Goal: Book appointment/travel/reservation

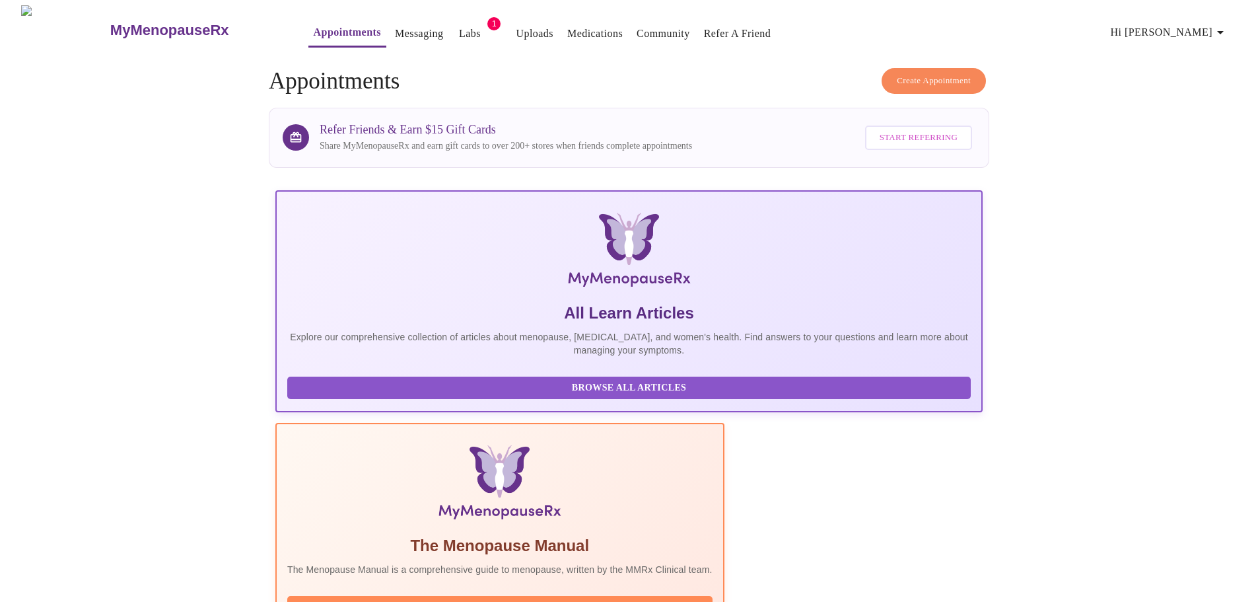
click at [921, 73] on span "Create Appointment" at bounding box center [934, 80] width 74 height 15
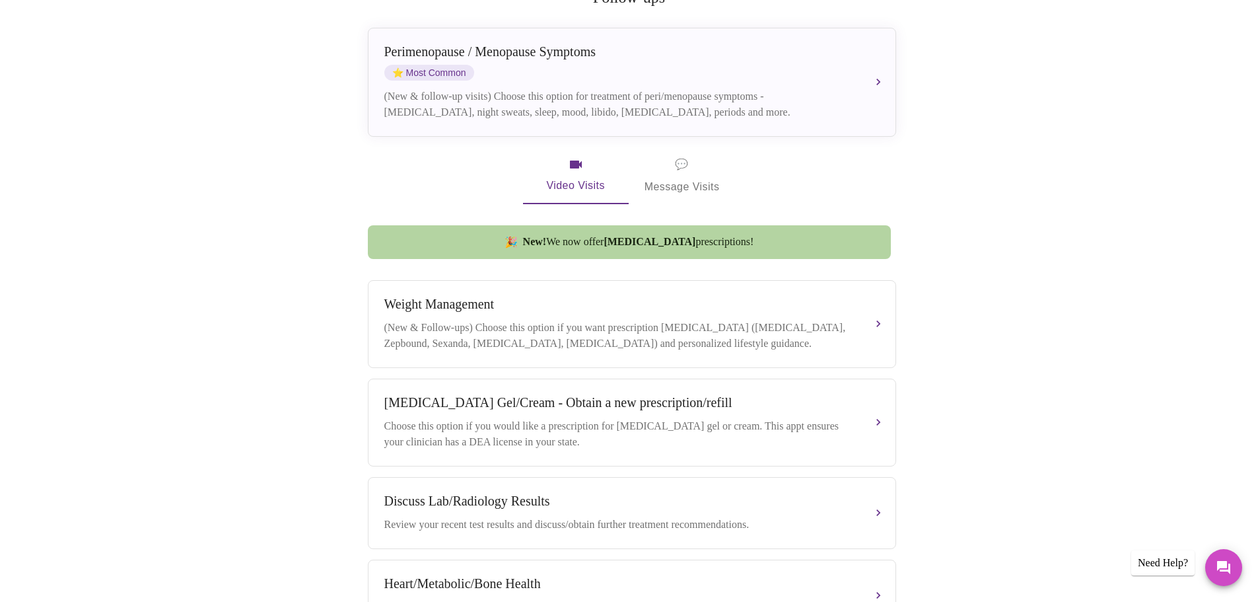
scroll to position [113, 0]
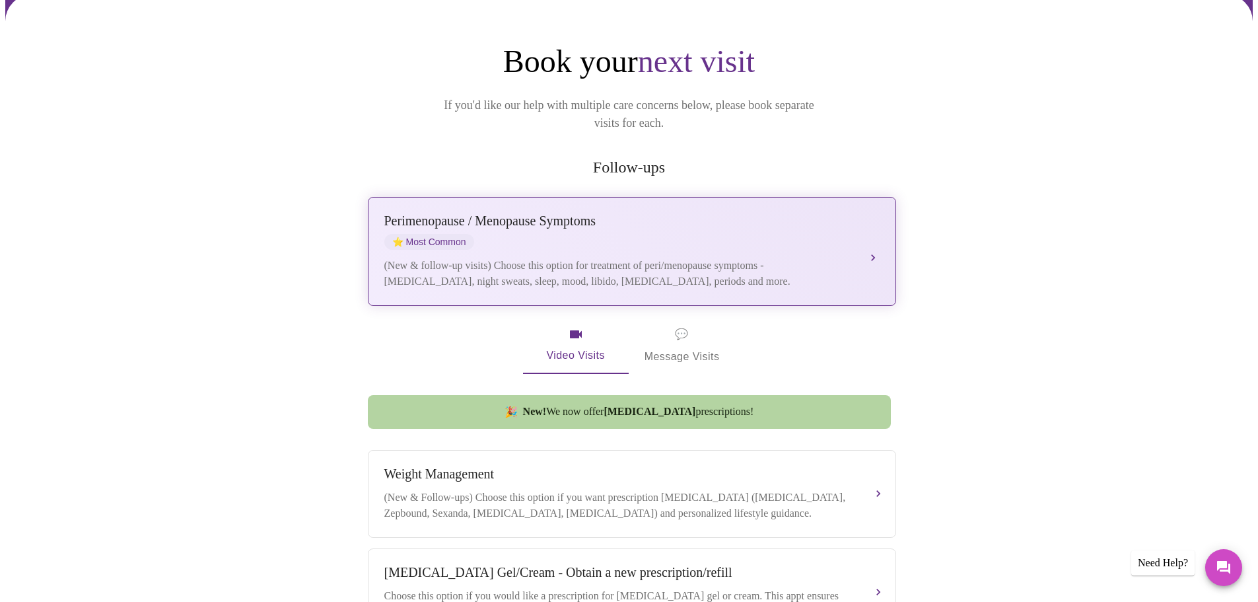
click at [780, 213] on div "[MEDICAL_DATA] / Menopause Symptoms ⭐ Most Common" at bounding box center [618, 231] width 469 height 36
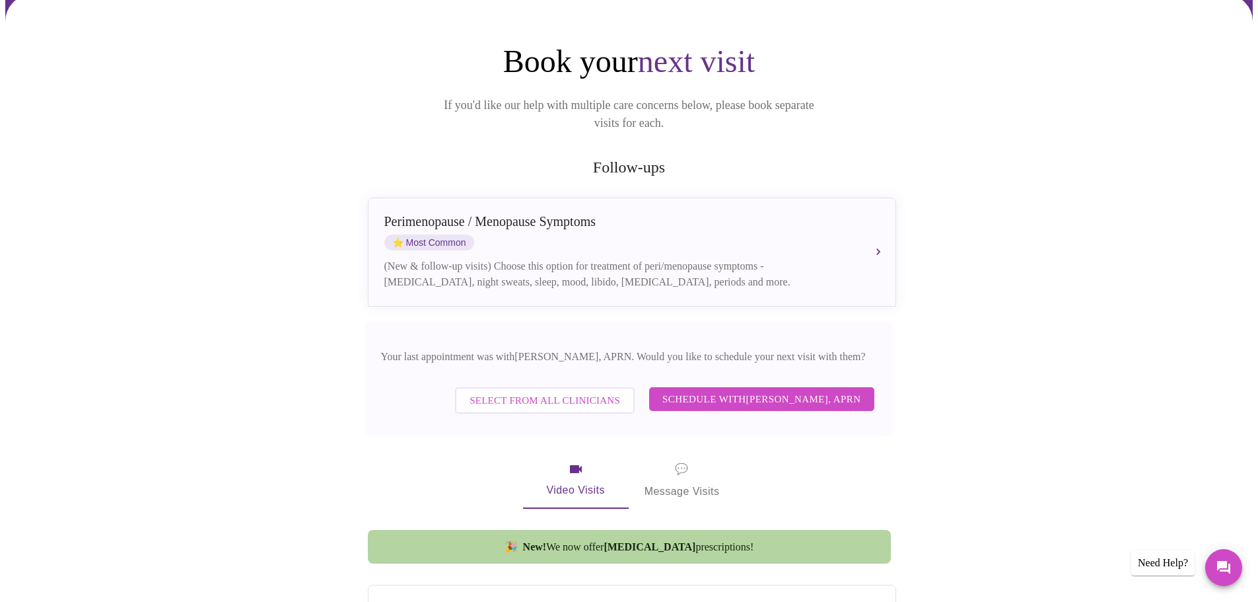
click at [795, 390] on span "Schedule with [PERSON_NAME], APRN" at bounding box center [761, 398] width 199 height 17
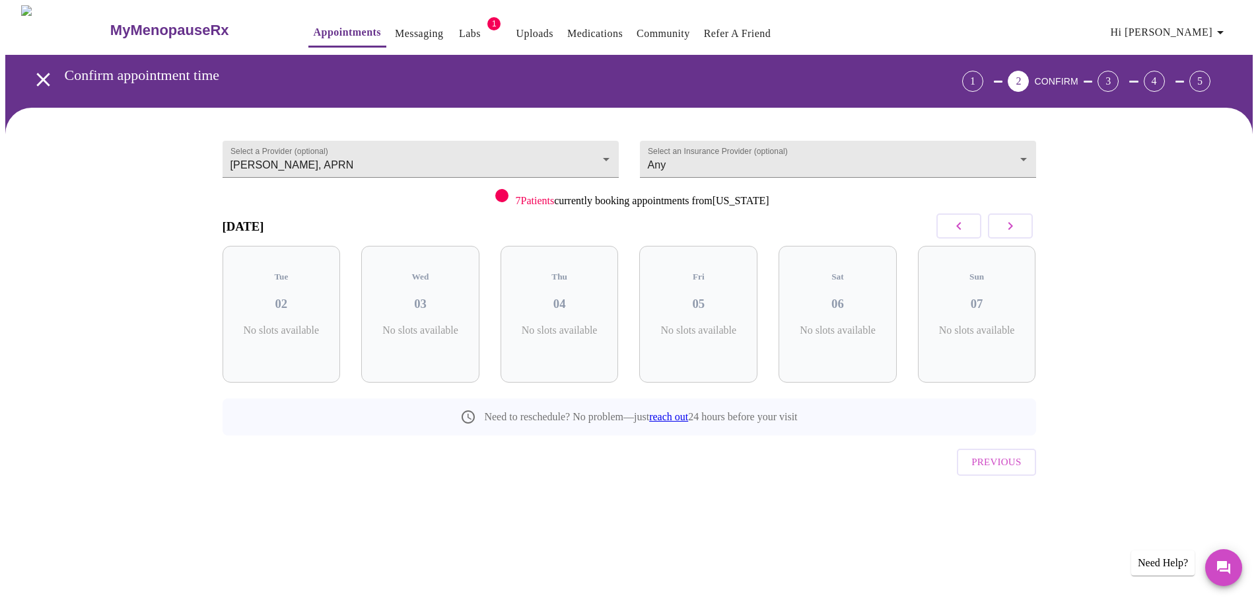
scroll to position [0, 0]
click at [1025, 229] on button "button" at bounding box center [1015, 225] width 45 height 25
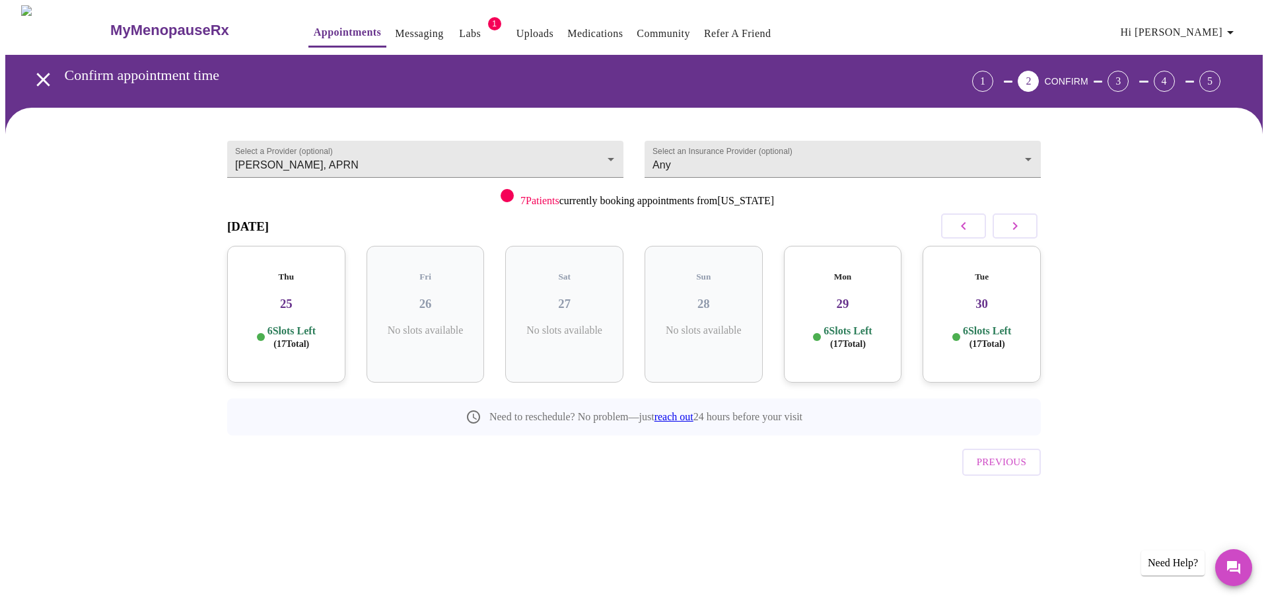
click at [1025, 229] on button "button" at bounding box center [1015, 225] width 45 height 25
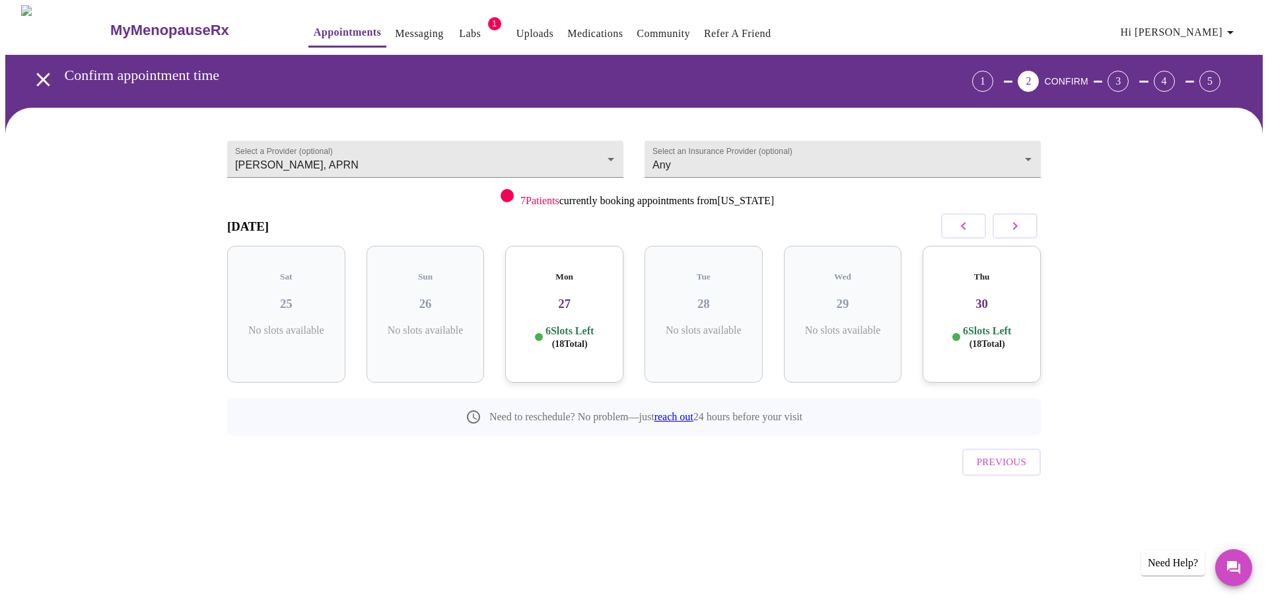
click at [1025, 229] on button "button" at bounding box center [1015, 225] width 45 height 25
click at [704, 297] on h3 "03" at bounding box center [703, 304] width 97 height 15
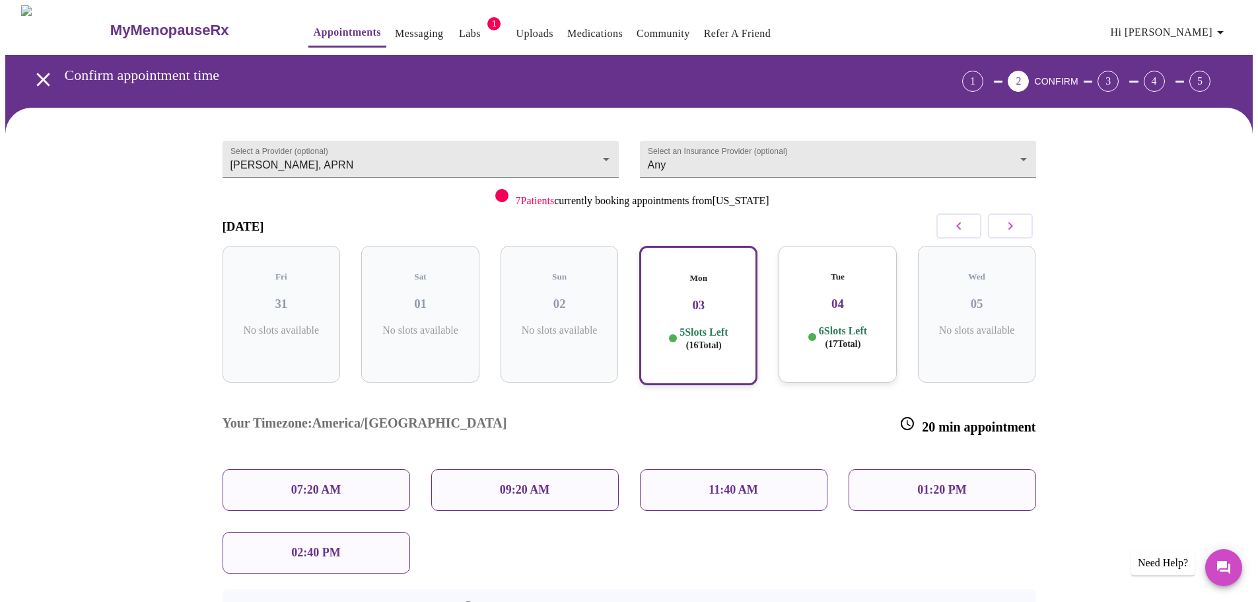
click at [531, 483] on p "09:20 AM" at bounding box center [525, 490] width 50 height 14
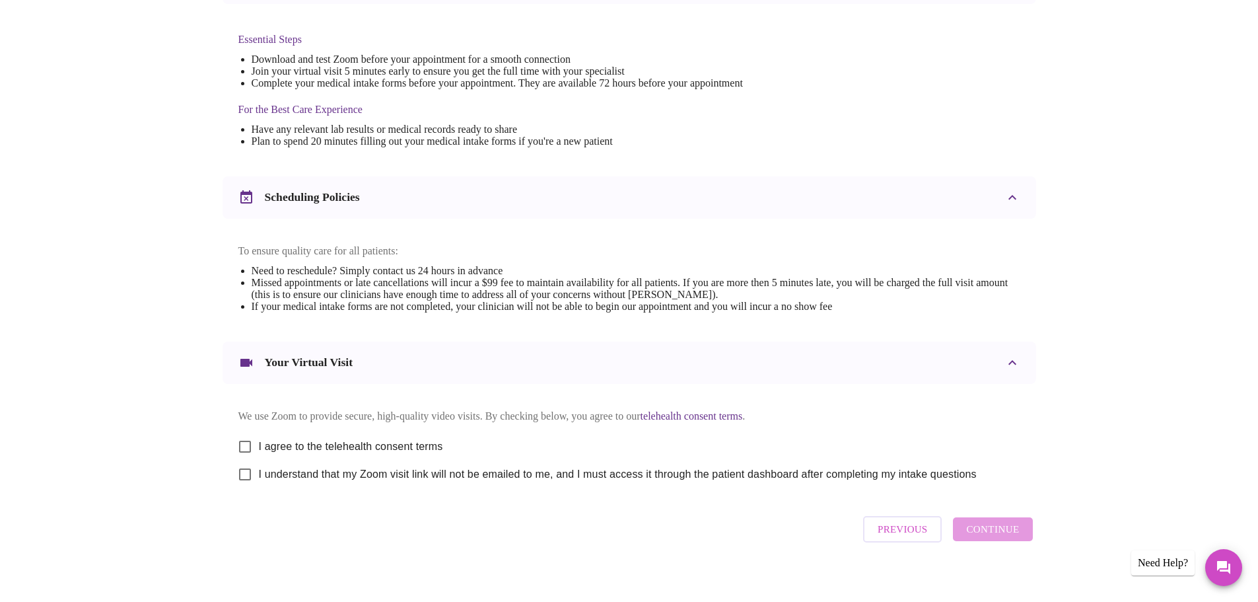
scroll to position [356, 0]
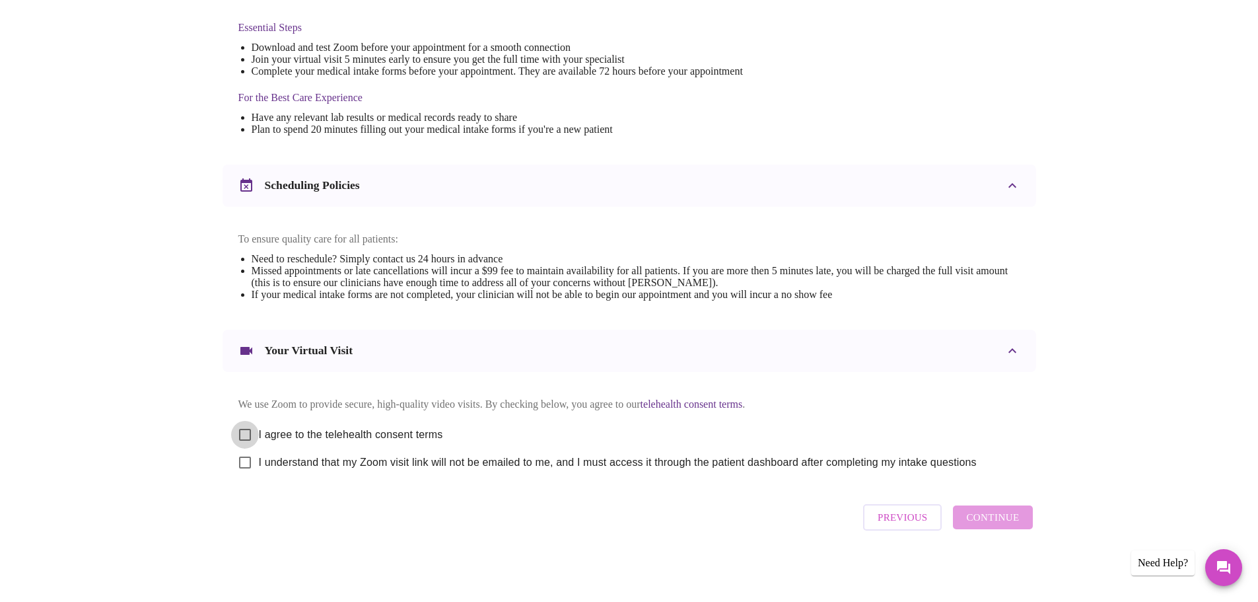
click at [248, 427] on input "I agree to the telehealth consent terms" at bounding box center [245, 435] width 28 height 28
checkbox input "true"
click at [244, 462] on input "I understand that my Zoom visit link will not be emailed to me, and I must acce…" at bounding box center [245, 462] width 28 height 28
checkbox input "true"
click at [989, 518] on span "Continue" at bounding box center [992, 517] width 53 height 17
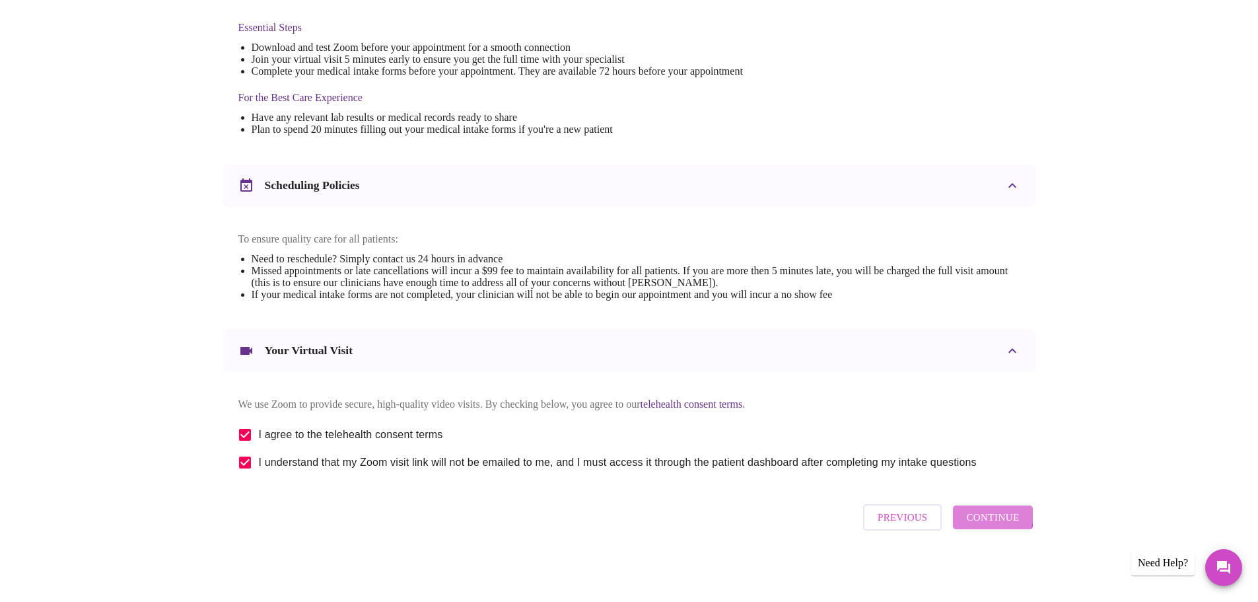
scroll to position [0, 0]
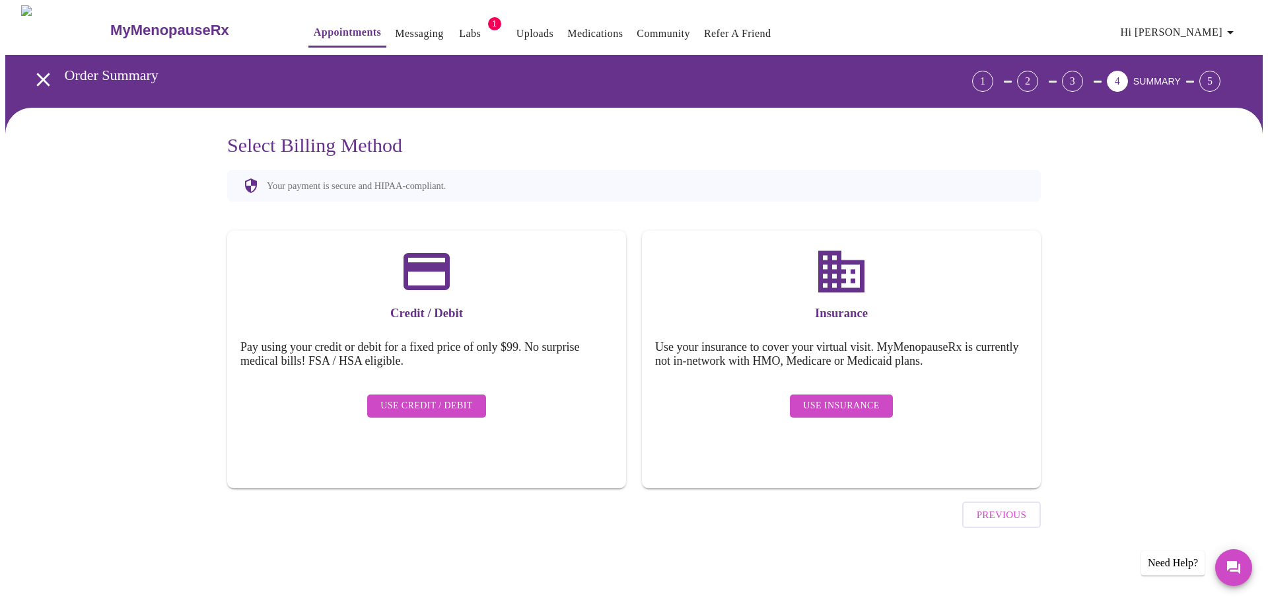
click at [851, 398] on span "Use Insurance" at bounding box center [841, 406] width 76 height 17
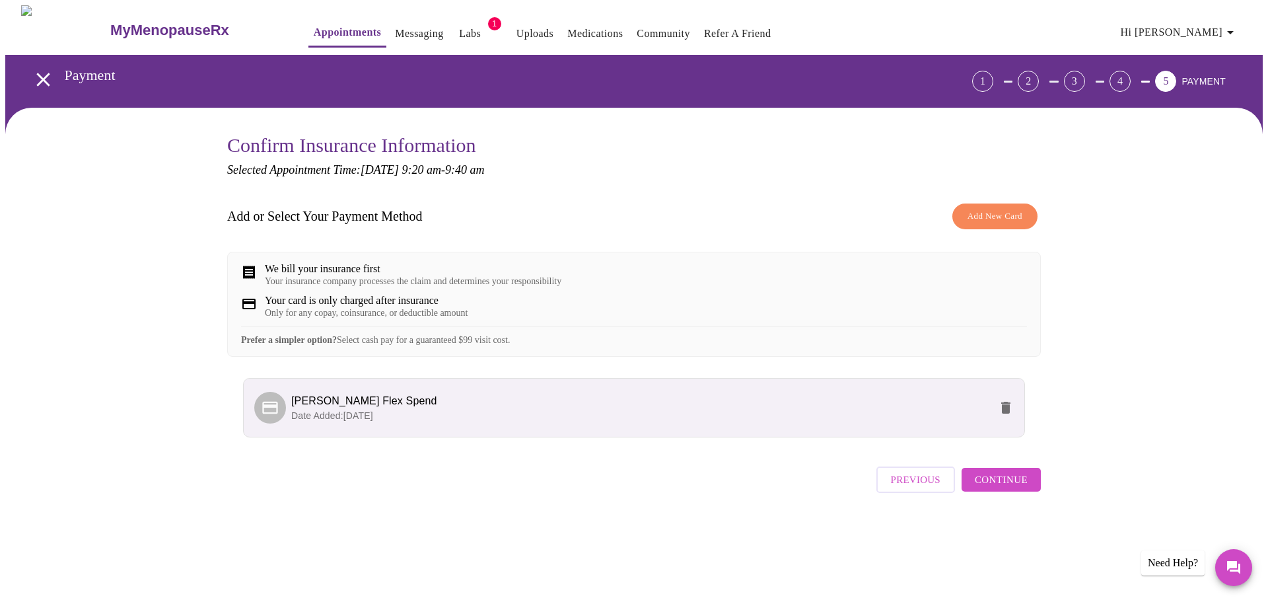
click at [415, 406] on li "[PERSON_NAME] Flex Spend Date Added: [DATE]" at bounding box center [634, 407] width 782 height 59
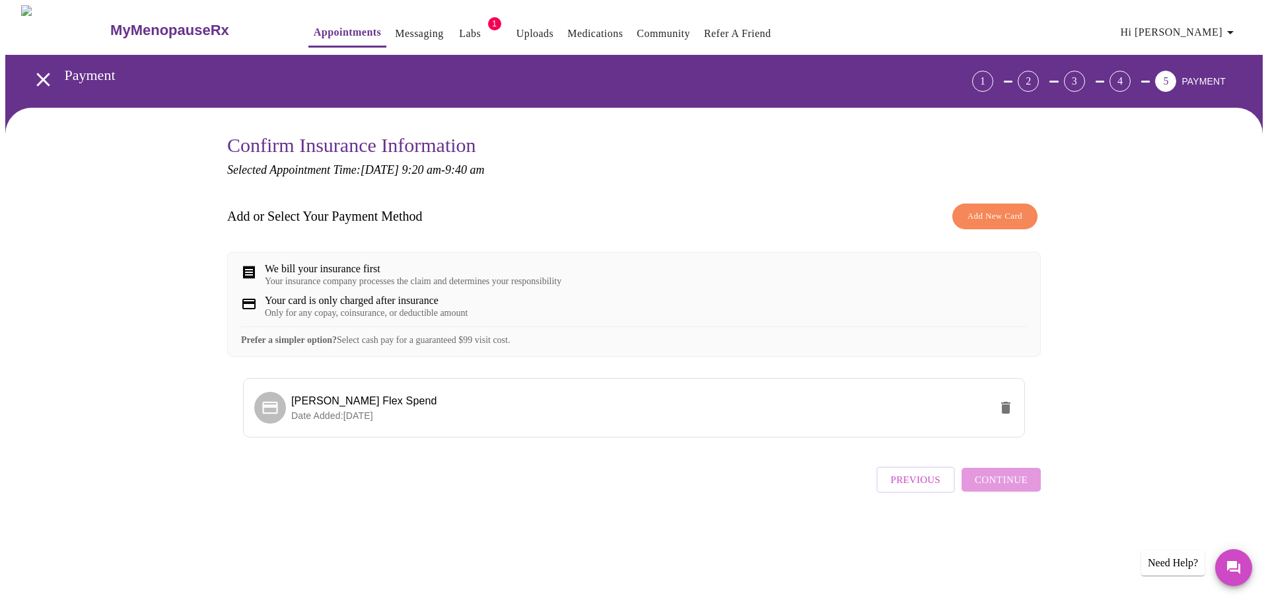
click at [408, 275] on div "We bill your insurance first" at bounding box center [413, 269] width 297 height 12
click at [267, 413] on icon at bounding box center [269, 407] width 15 height 13
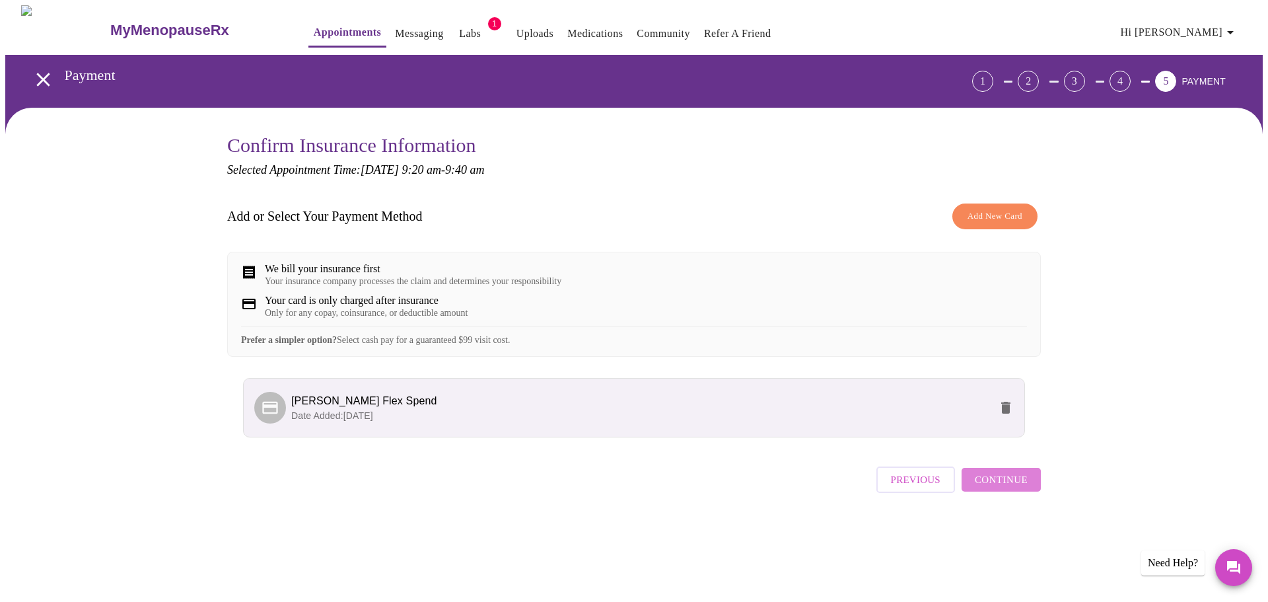
click at [1017, 488] on span "Continue" at bounding box center [1001, 479] width 53 height 17
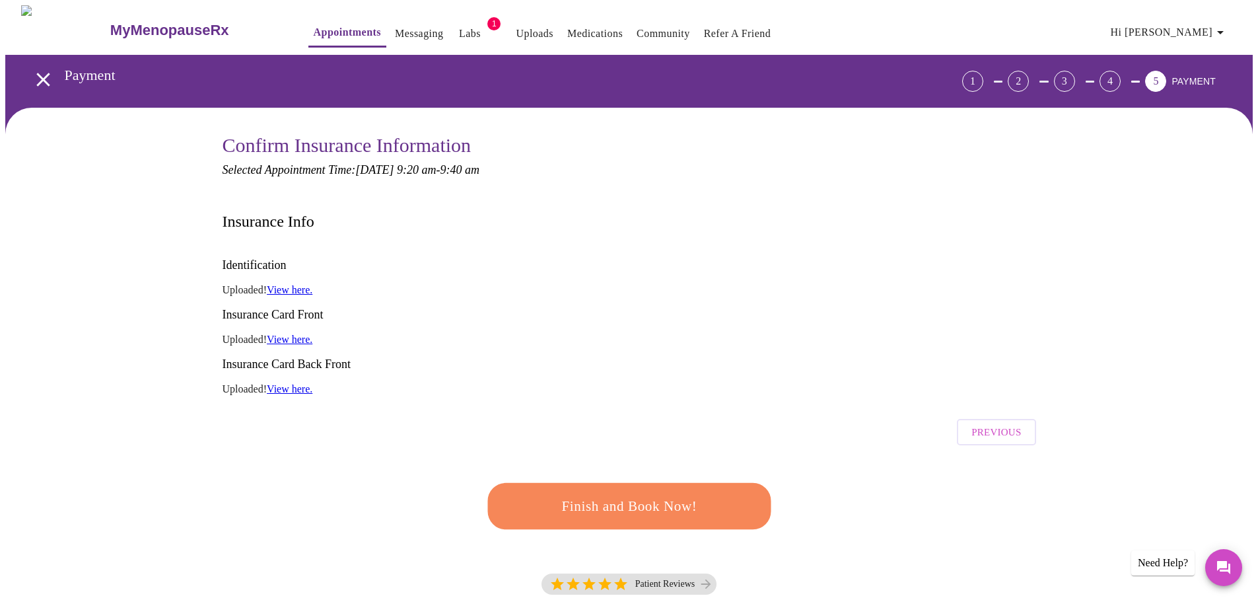
click at [647, 494] on span "Finish and Book Now!" at bounding box center [629, 506] width 244 height 24
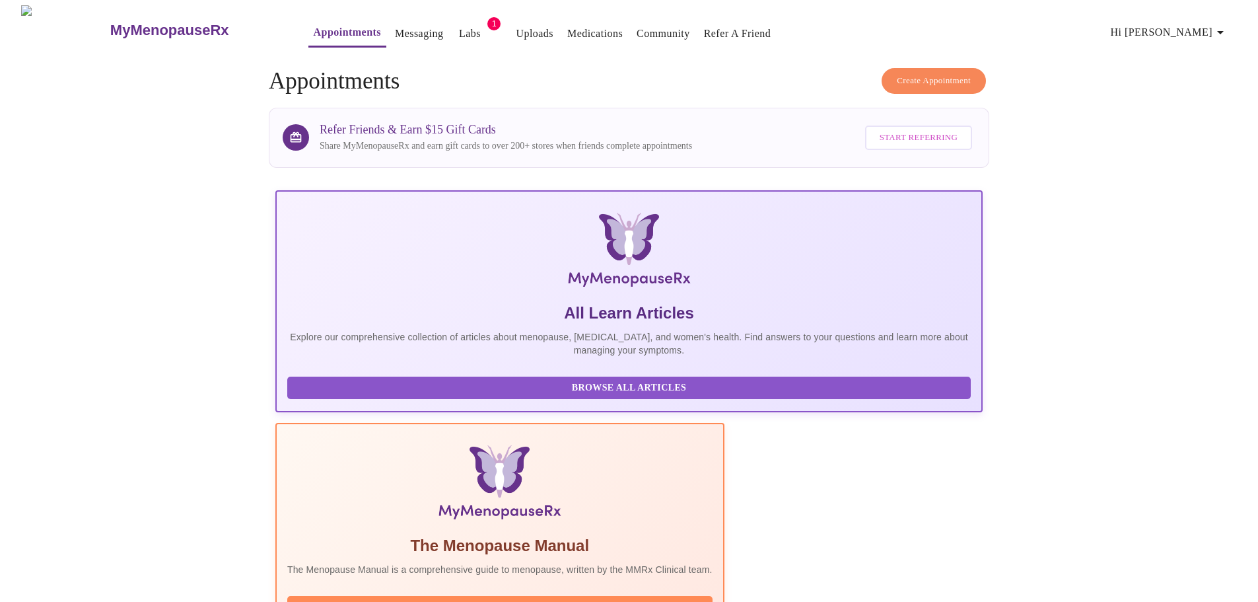
click at [459, 24] on link "Labs" at bounding box center [470, 33] width 22 height 18
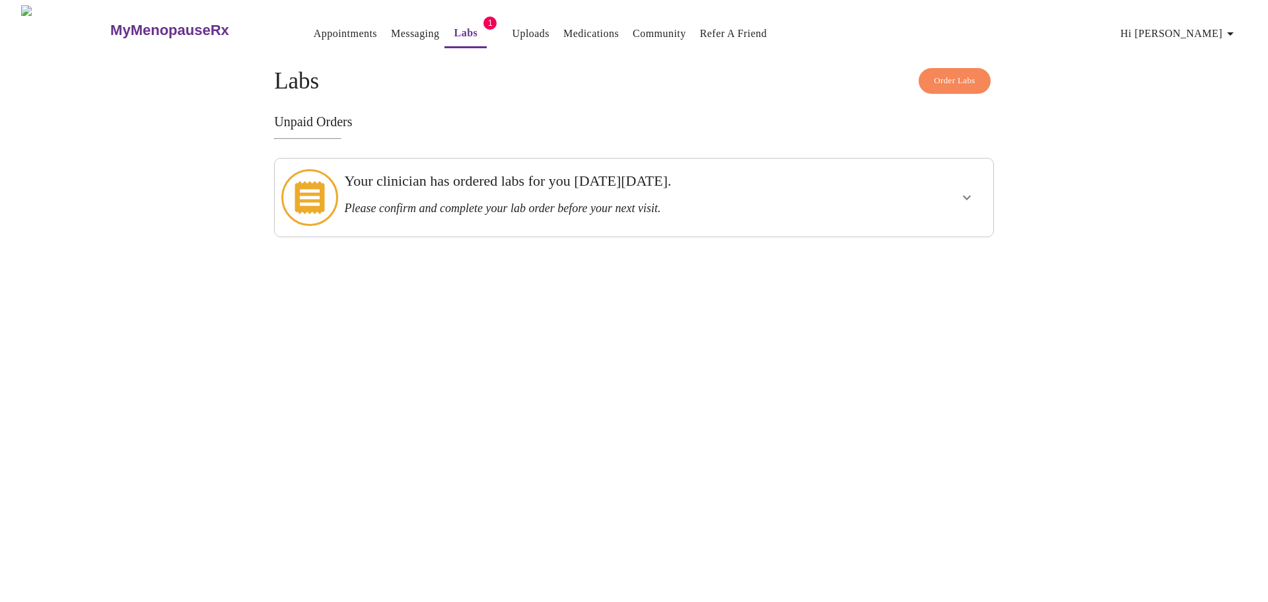
click at [491, 204] on h3 "Please confirm and complete your lab order before your next visit." at bounding box center [599, 208] width 510 height 14
click at [975, 189] on button "show more" at bounding box center [967, 198] width 32 height 32
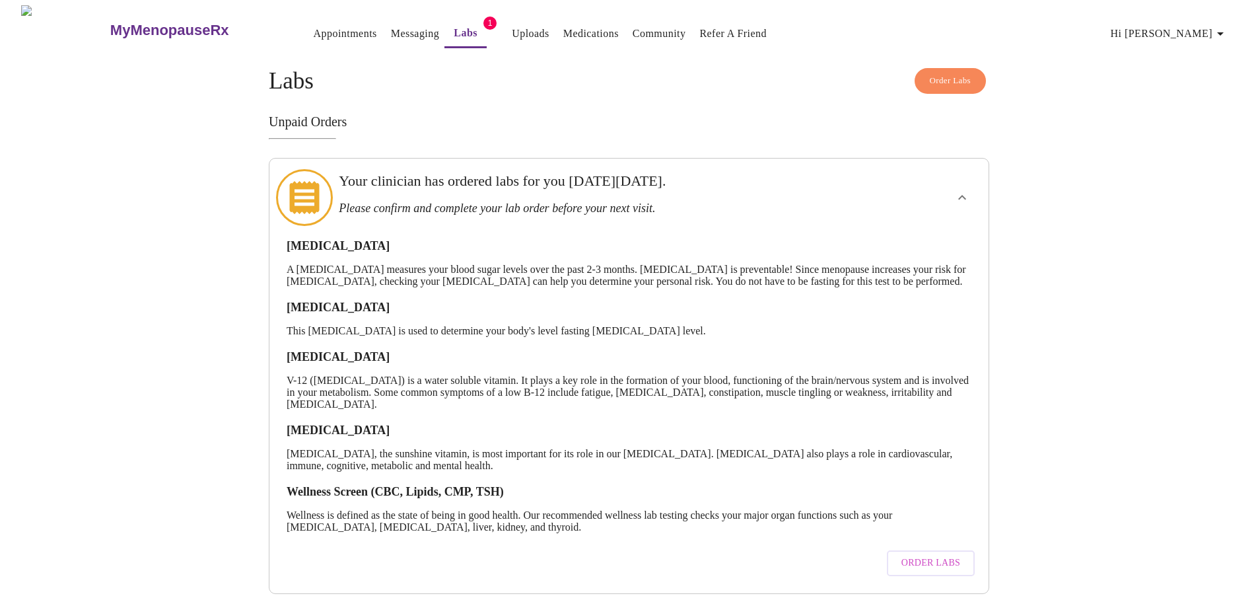
scroll to position [24, 0]
